Goal: Task Accomplishment & Management: Use online tool/utility

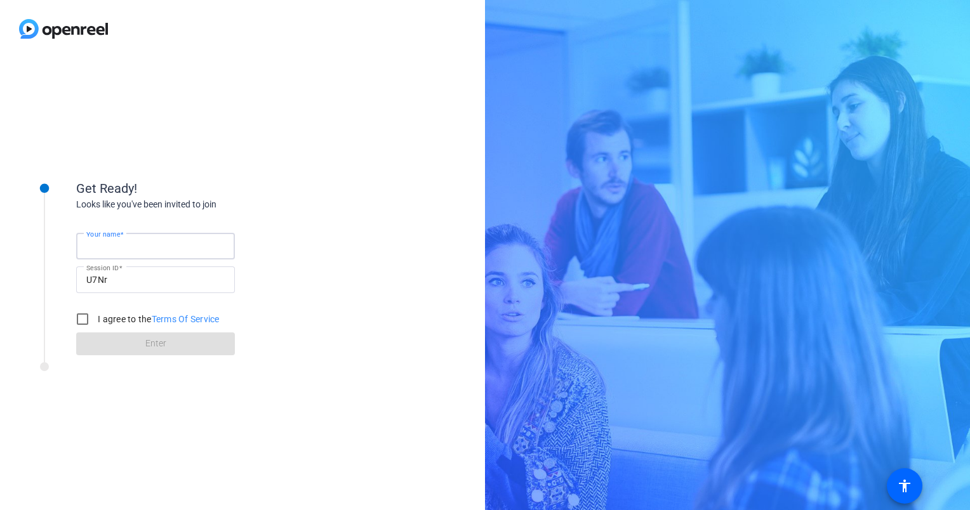
click at [213, 243] on input "Your name" at bounding box center [155, 246] width 138 height 15
click at [116, 244] on input "[PERSON_NAME] [PERSON_NAME]" at bounding box center [155, 246] width 138 height 15
type input "[PERSON_NAME]"
click at [82, 317] on input "I agree to the Terms Of Service" at bounding box center [82, 318] width 25 height 25
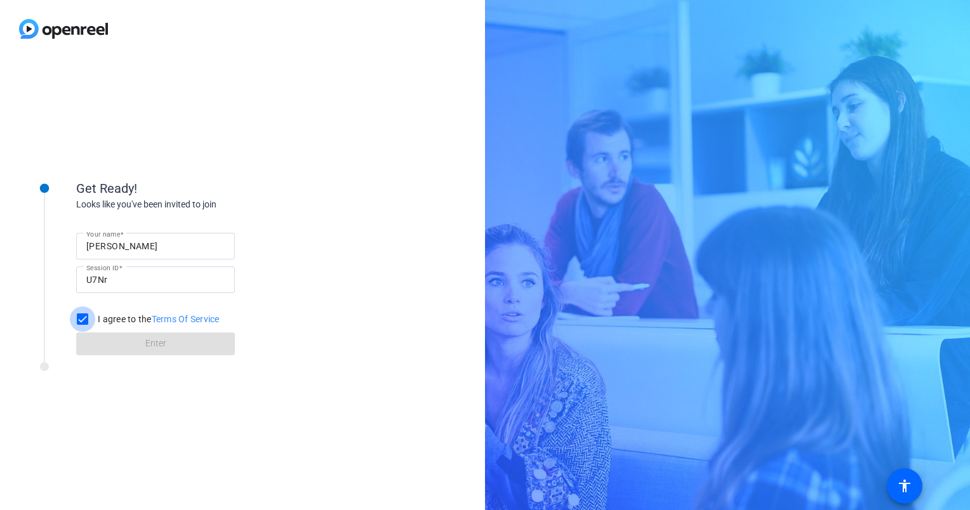
checkbox input "true"
click at [117, 333] on span at bounding box center [155, 344] width 159 height 30
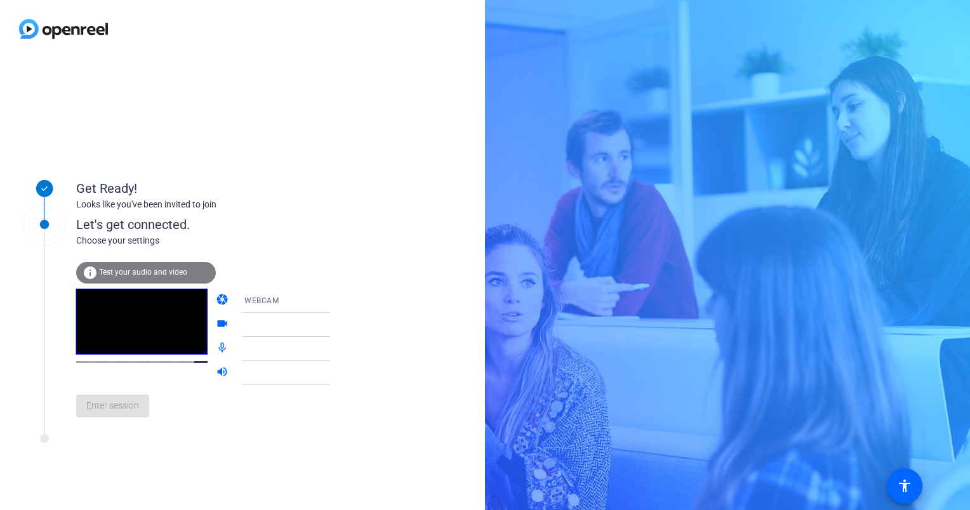
click at [112, 416] on div "Enter session" at bounding box center [216, 406] width 280 height 42
click at [161, 273] on span "Test your audio and video" at bounding box center [143, 272] width 88 height 9
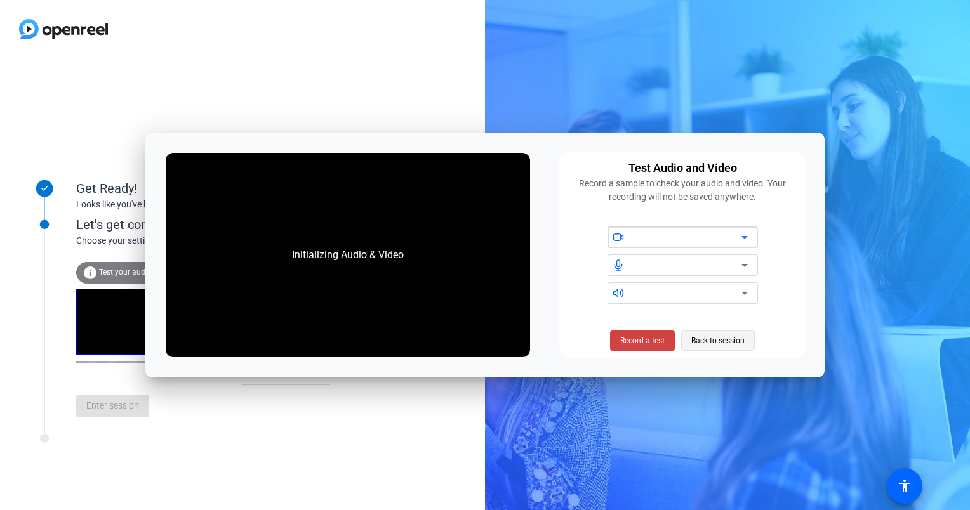
click at [720, 342] on span "Back to session" at bounding box center [717, 341] width 53 height 24
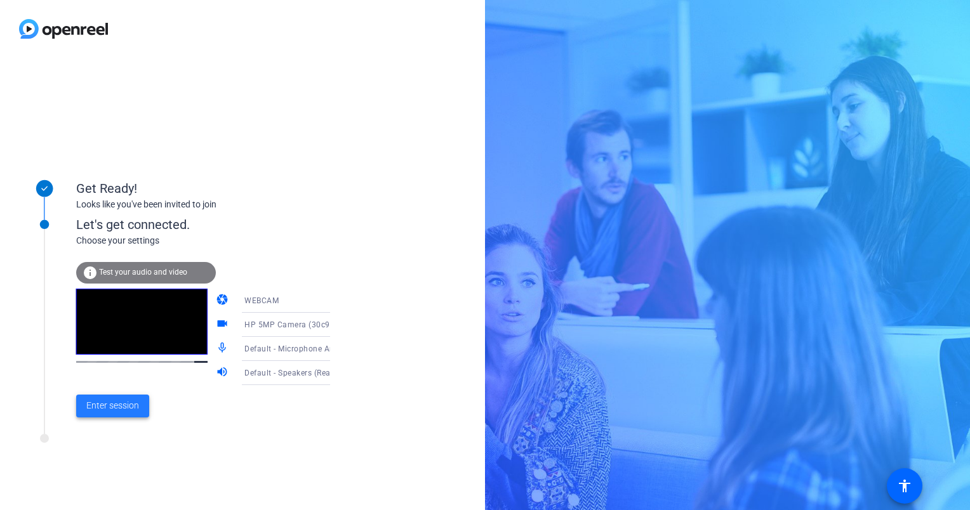
click at [126, 397] on span at bounding box center [112, 406] width 73 height 30
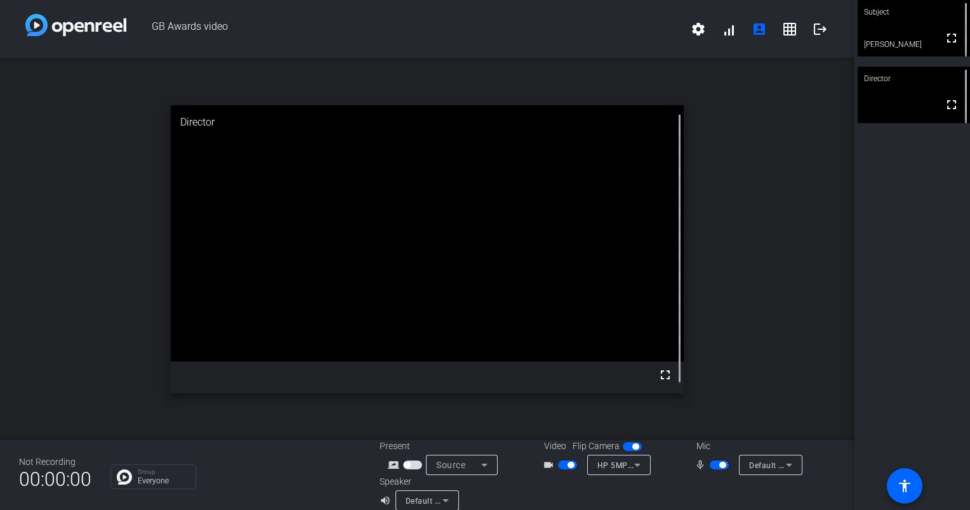
click at [895, 188] on div "Subject fullscreen [PERSON_NAME] Director fullscreen" at bounding box center [911, 255] width 115 height 510
